Goal: Find specific page/section: Find specific page/section

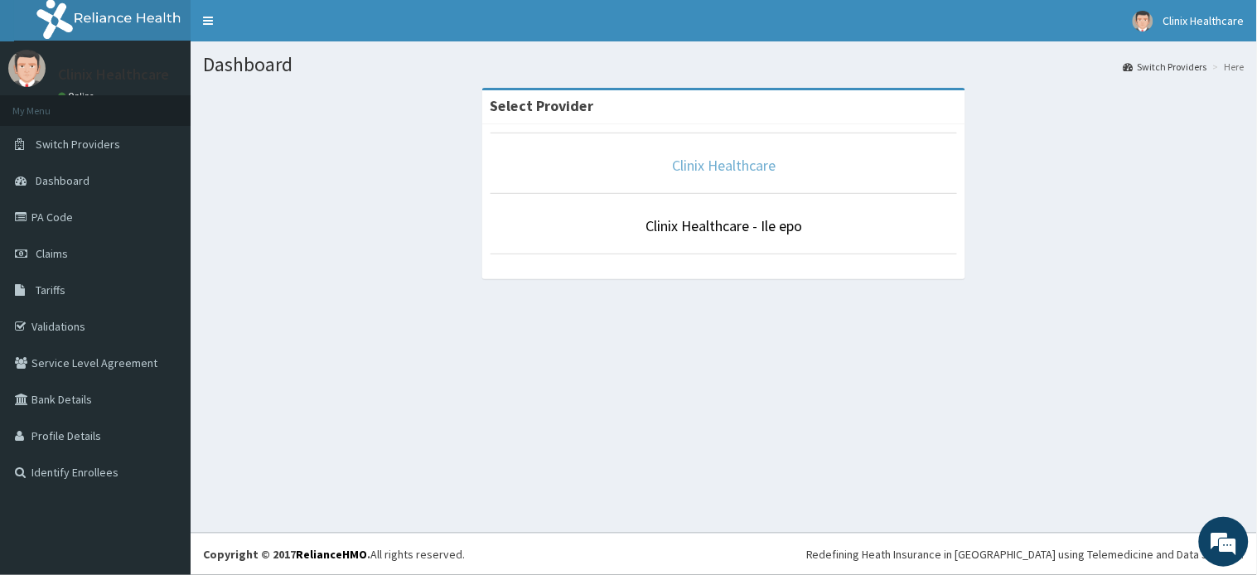
click at [734, 167] on link "Clinix Healthcare" at bounding box center [724, 165] width 104 height 19
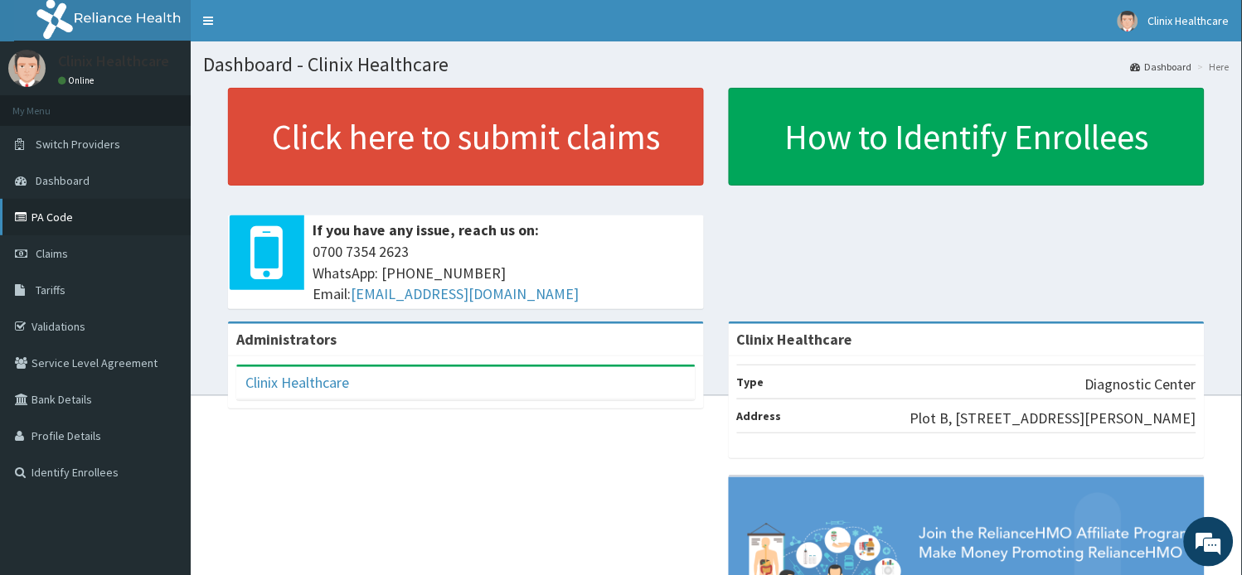
click at [67, 216] on link "PA Code" at bounding box center [95, 217] width 191 height 36
